Goal: Information Seeking & Learning: Find specific fact

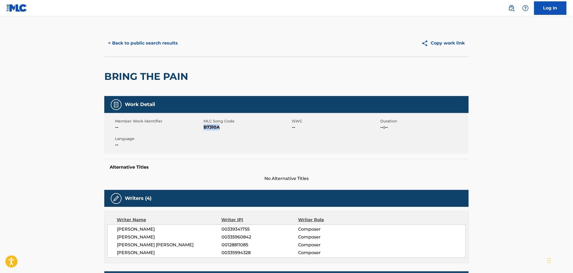
click at [136, 41] on button "< Back to public search results" at bounding box center [142, 42] width 77 height 13
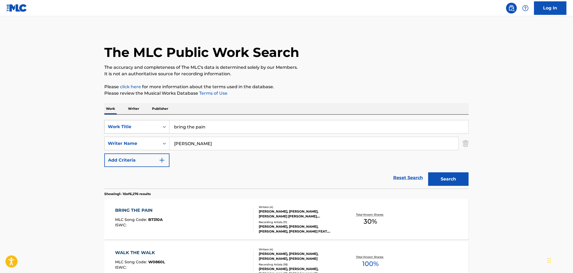
drag, startPoint x: 212, startPoint y: 124, endPoint x: 129, endPoint y: 125, distance: 83.3
click at [140, 127] on div "SearchWithCriteria21091ce7-0113-45f1-ae1c-48bd203e38ec Work Title bring the pain" at bounding box center [286, 126] width 365 height 13
type input "420"
click at [429, 172] on button "Search" at bounding box center [449, 178] width 40 height 13
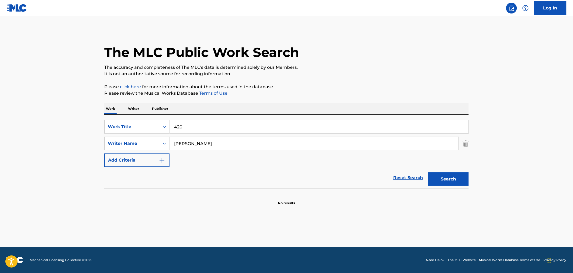
drag, startPoint x: 466, startPoint y: 188, endPoint x: 462, endPoint y: 183, distance: 6.8
click at [465, 189] on section at bounding box center [286, 190] width 365 height 3
click at [461, 182] on button "Search" at bounding box center [449, 178] width 40 height 13
drag, startPoint x: 275, startPoint y: 150, endPoint x: 154, endPoint y: 150, distance: 121.1
click at [158, 149] on div "SearchWithCriteriac14ad9a1-41e5-43f8-87fc-c9e167048f10 Writer Name [PERSON_NAME]" at bounding box center [286, 143] width 365 height 13
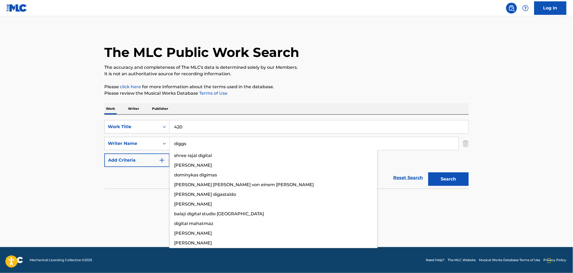
type input "diggs"
click at [429, 172] on button "Search" at bounding box center [449, 178] width 40 height 13
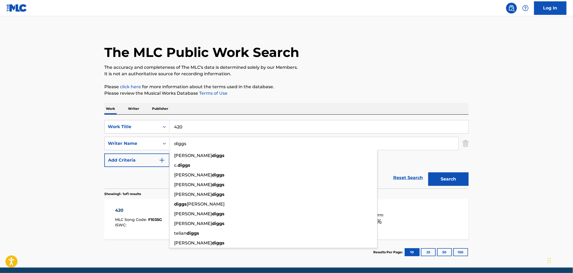
click at [439, 224] on div "420 MLC Song Code : F1035G ISWC : Writers ( 5 ) [PERSON_NAME], [PERSON_NAME] [P…" at bounding box center [286, 219] width 365 height 40
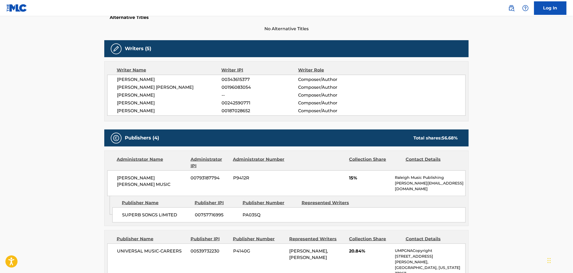
scroll to position [60, 0]
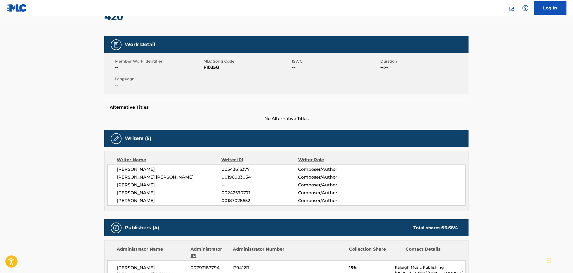
click at [211, 66] on span "F1035G" at bounding box center [247, 67] width 87 height 6
copy span "F1035G"
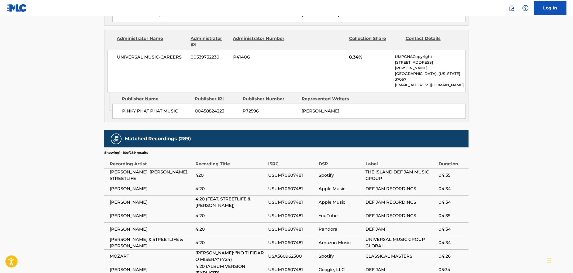
scroll to position [558, 0]
